Goal: Check status

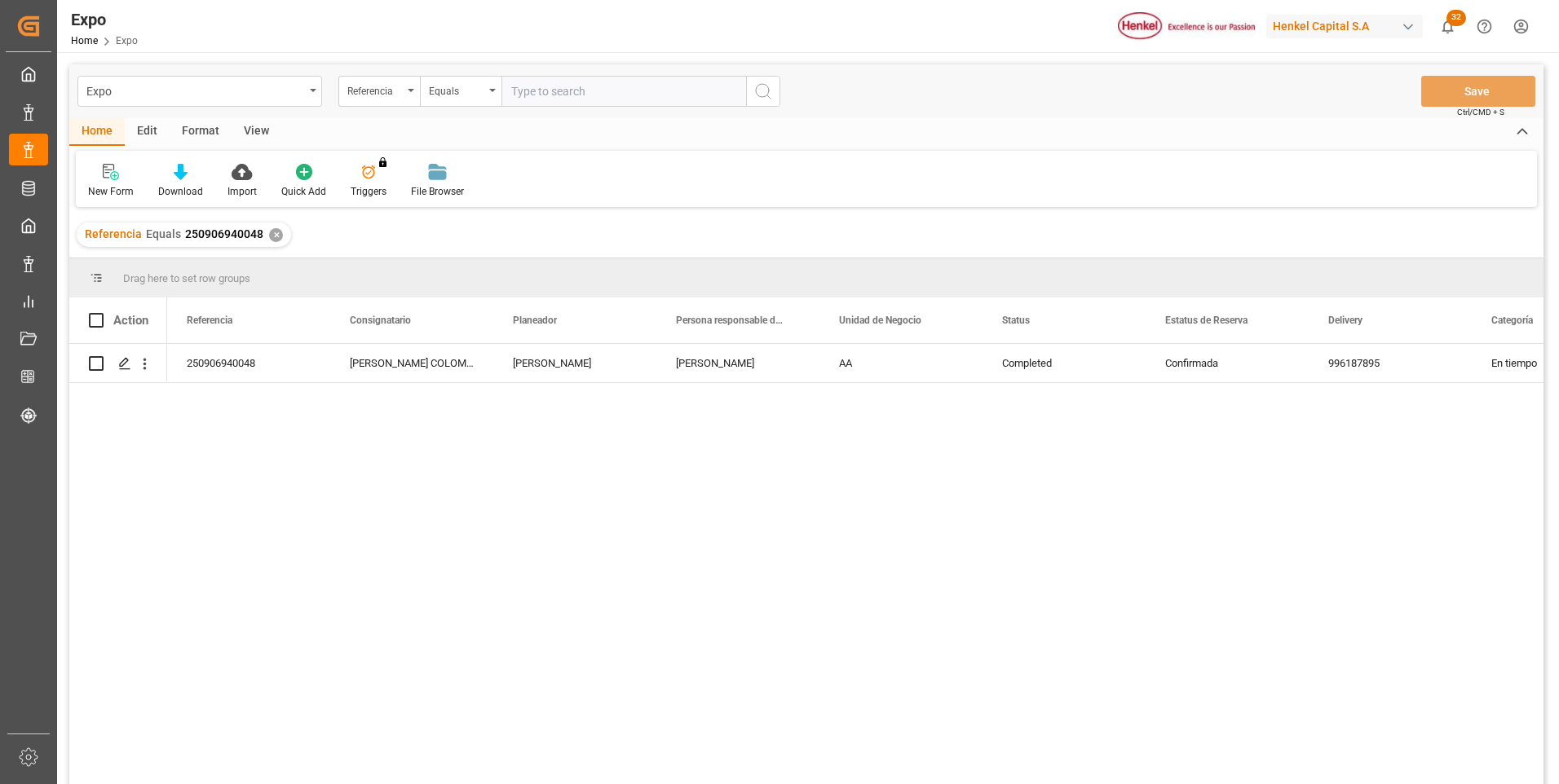
click at [276, 237] on div "✕" at bounding box center [276, 236] width 14 height 14
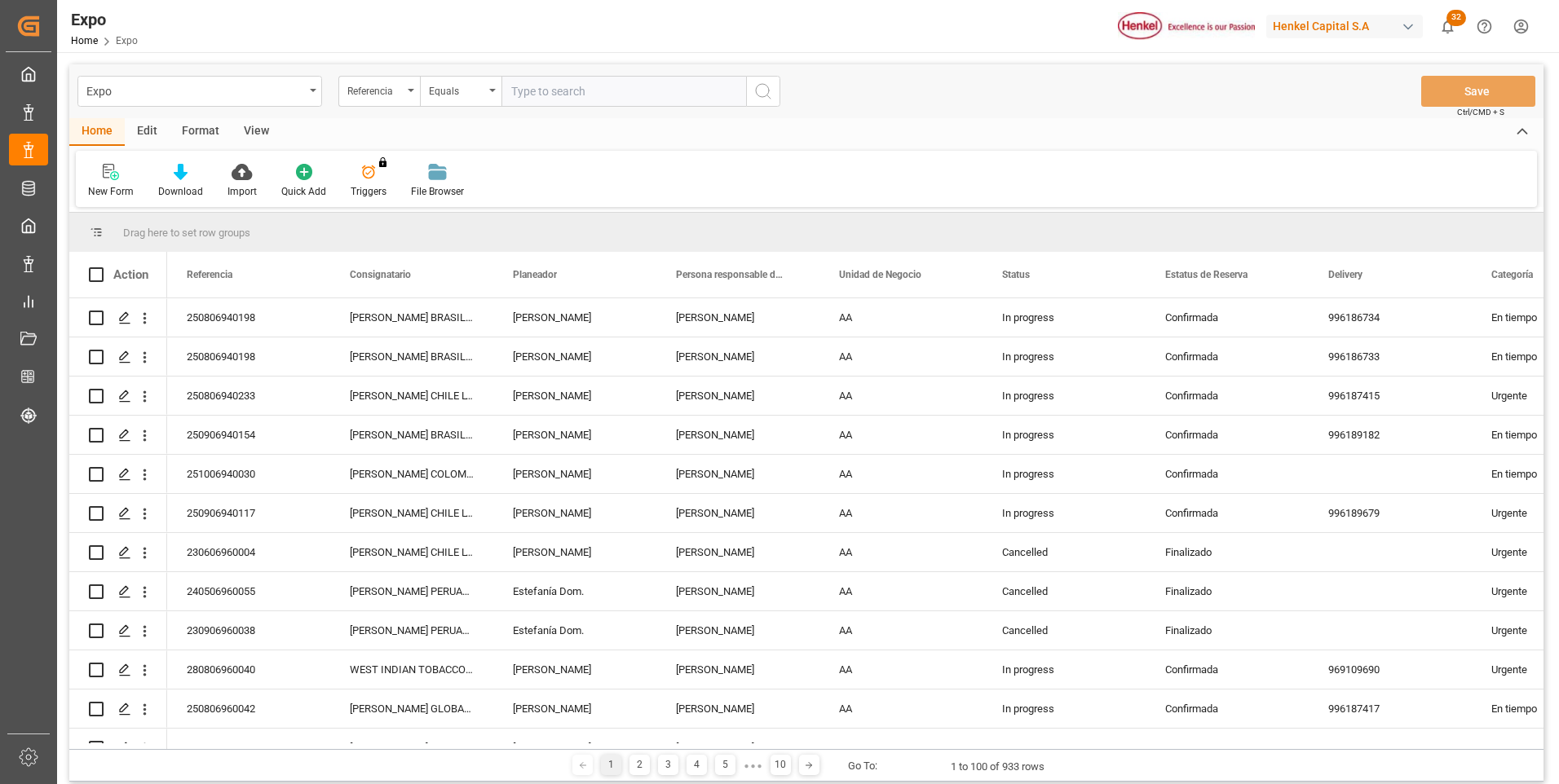
click at [613, 91] on input "text" at bounding box center [623, 91] width 244 height 31
paste input "250806960040"
type input "250806960040"
click at [755, 94] on icon "search button" at bounding box center [763, 91] width 20 height 20
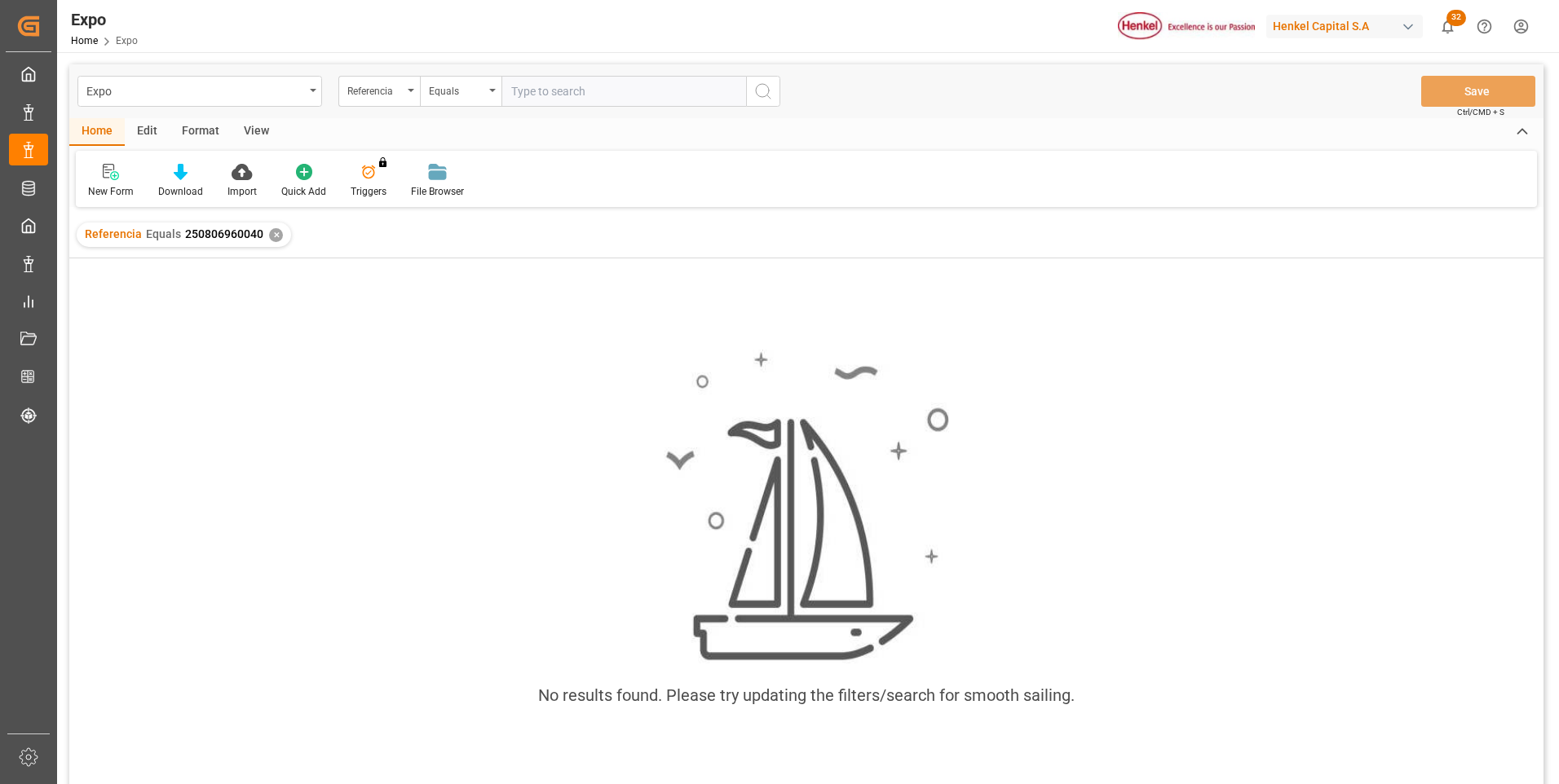
click at [270, 234] on div "✕" at bounding box center [276, 236] width 14 height 14
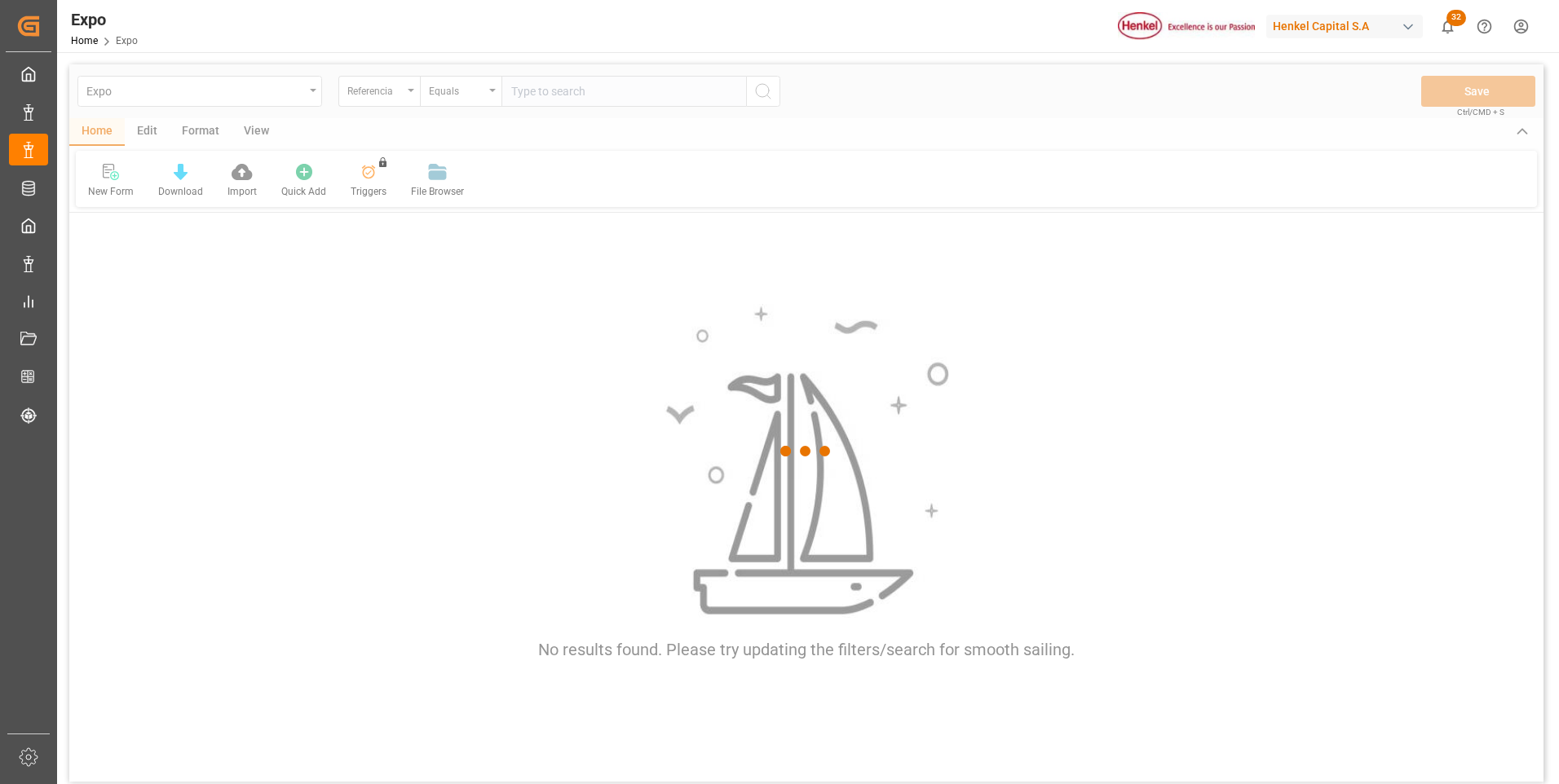
click at [530, 93] on div at bounding box center [807, 451] width 1475 height 774
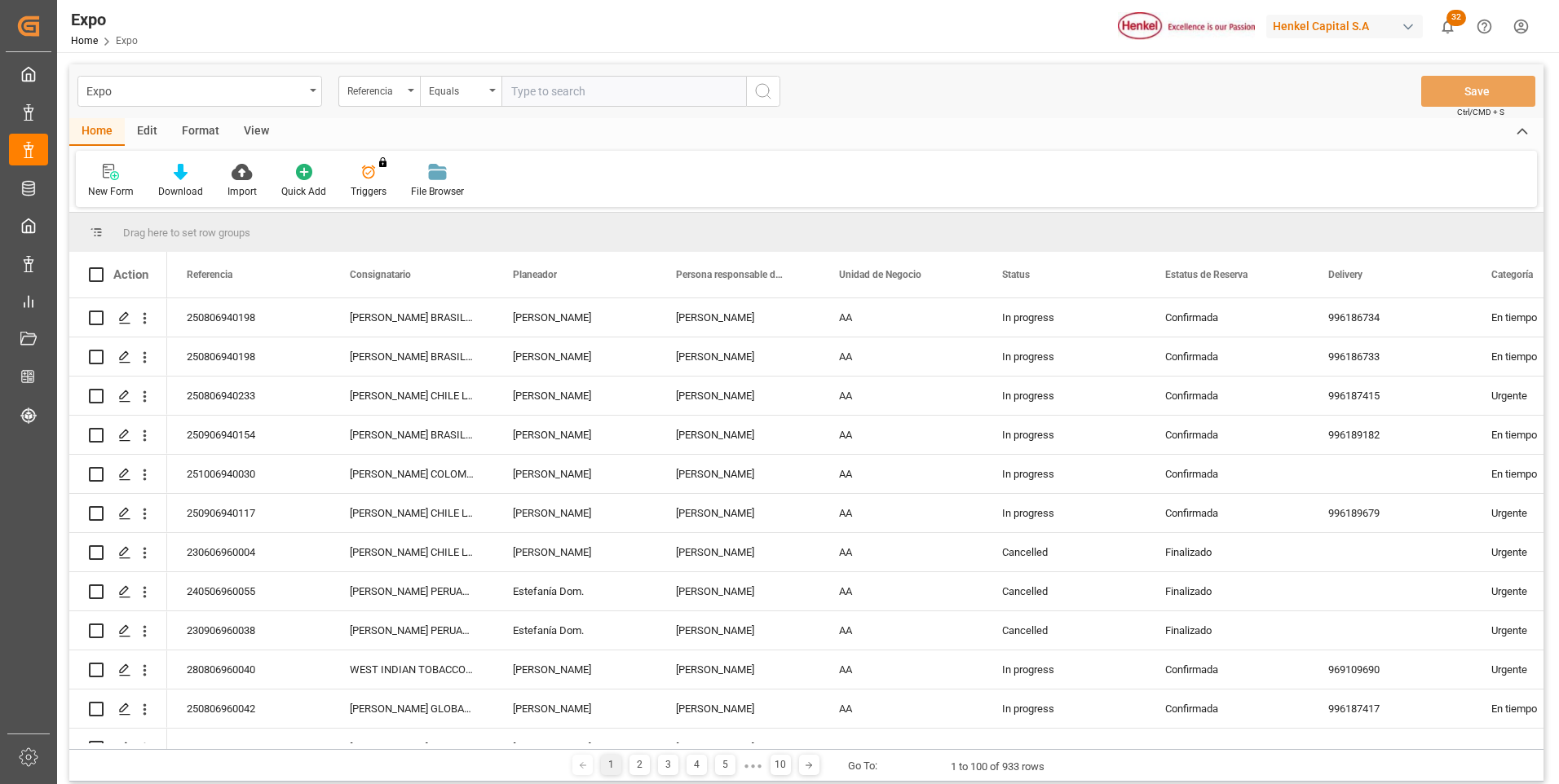
click at [530, 93] on input "text" at bounding box center [623, 91] width 244 height 31
paste input "250806960042"
type input "250806960042"
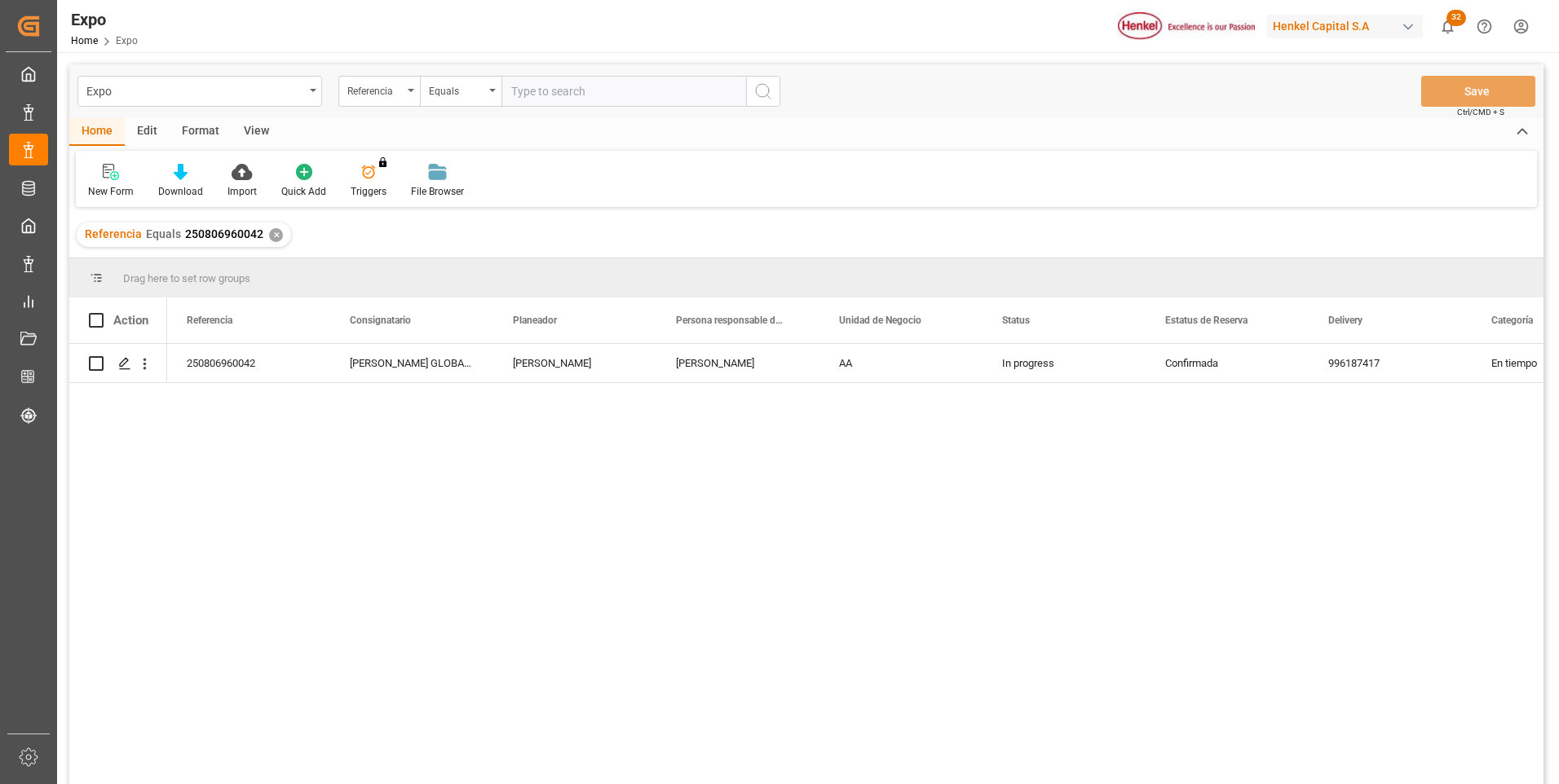
click at [271, 231] on div "✕" at bounding box center [276, 236] width 14 height 14
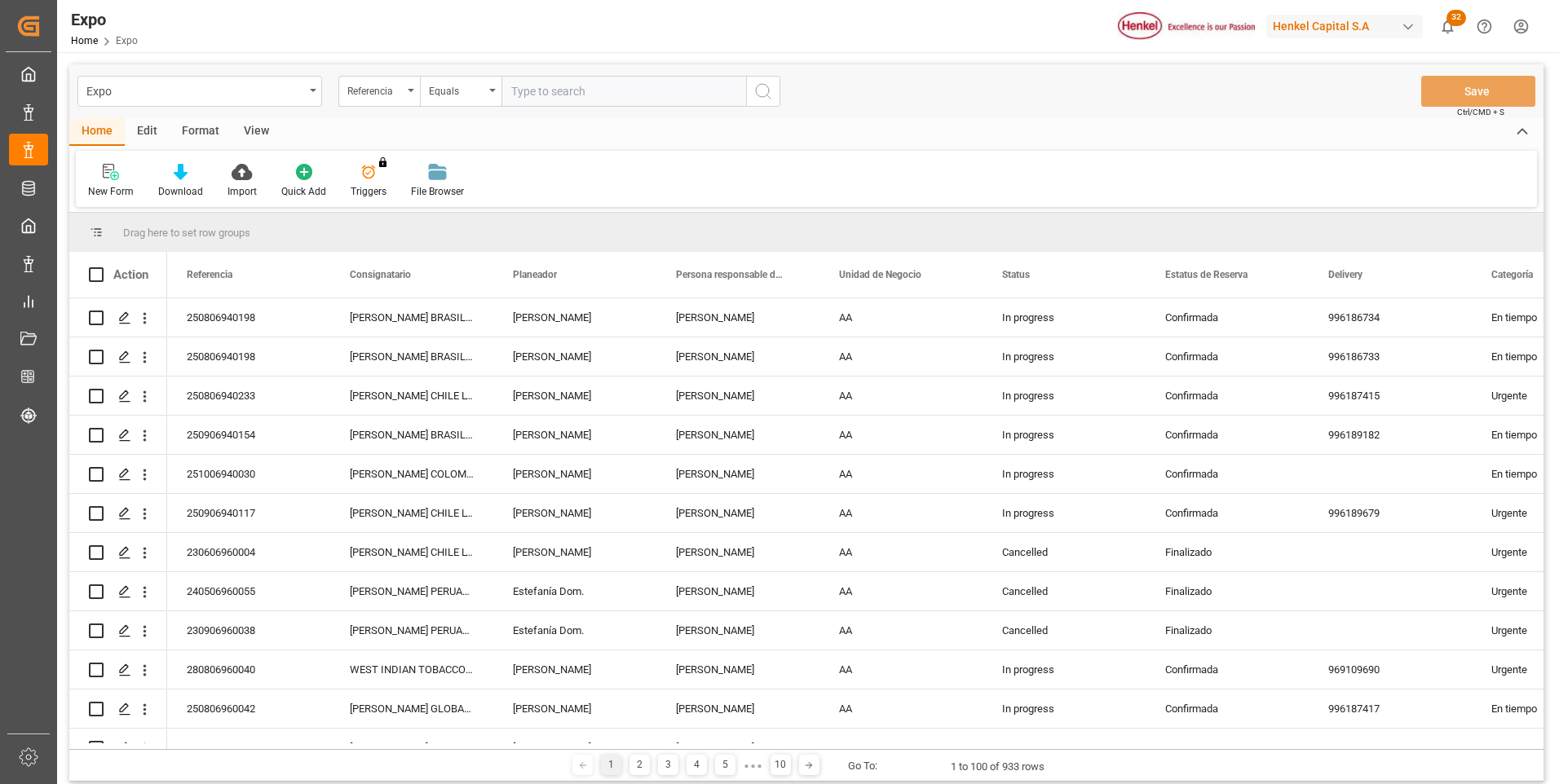
click at [532, 97] on input "text" at bounding box center [623, 91] width 244 height 31
paste input "280806960040"
type input "280806960040"
click at [755, 89] on icon "search button" at bounding box center [763, 91] width 20 height 20
